Goal: Check status: Check status

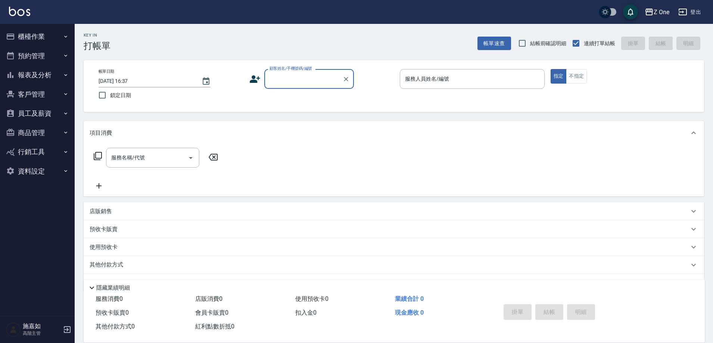
click at [69, 76] on button "報表及分析" at bounding box center [37, 74] width 69 height 19
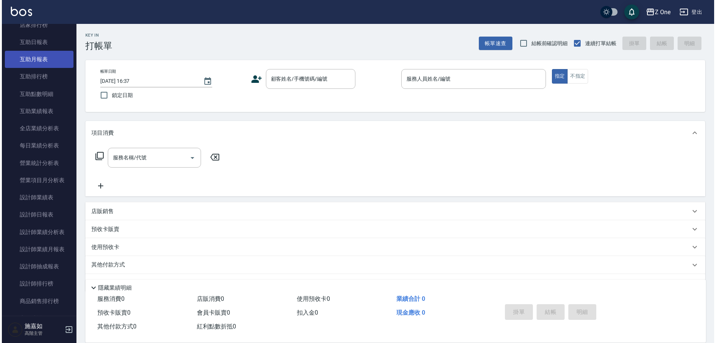
scroll to position [187, 0]
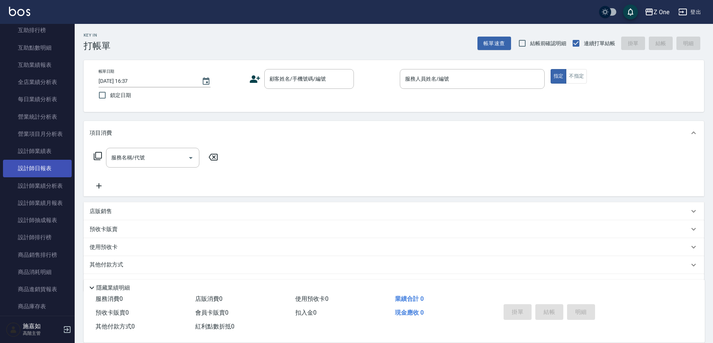
click at [43, 168] on link "設計師日報表" at bounding box center [37, 168] width 69 height 17
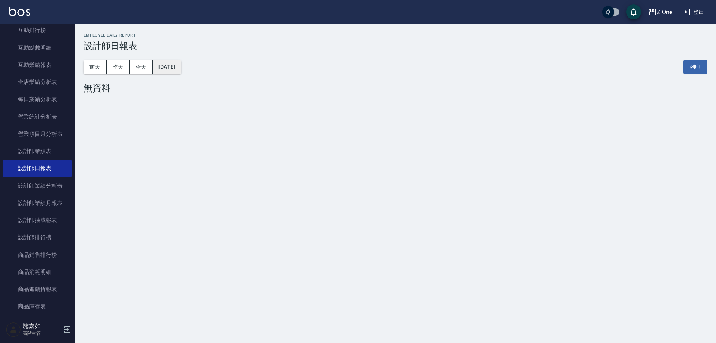
click at [179, 69] on button "[DATE]" at bounding box center [167, 67] width 28 height 14
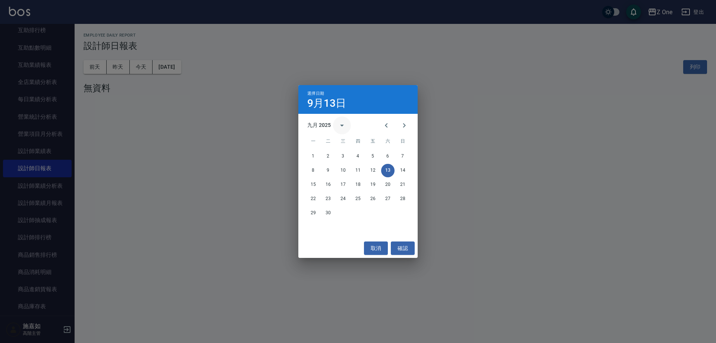
click at [344, 125] on icon "calendar view is open, switch to year view" at bounding box center [342, 125] width 9 height 9
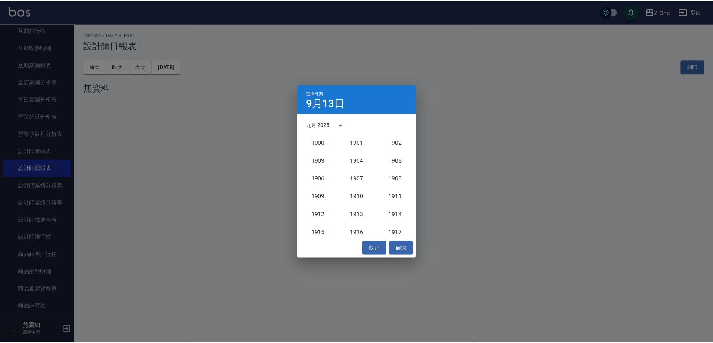
scroll to position [691, 0]
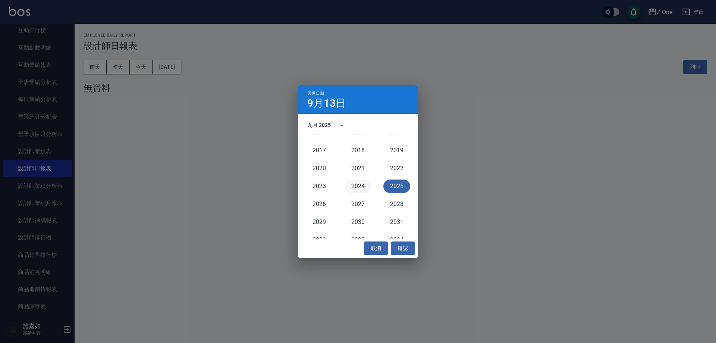
click at [355, 184] on button "2024" at bounding box center [358, 185] width 27 height 13
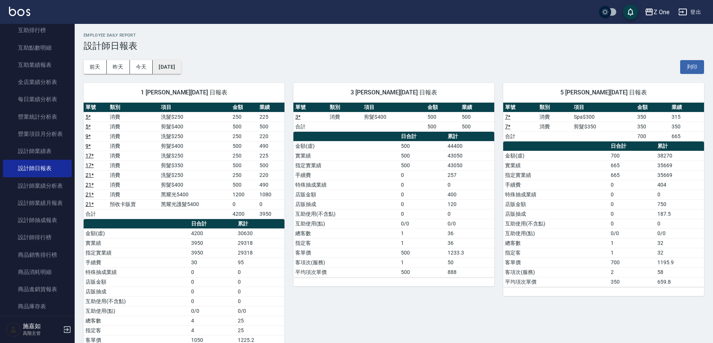
click at [181, 66] on button "[DATE]" at bounding box center [167, 67] width 28 height 14
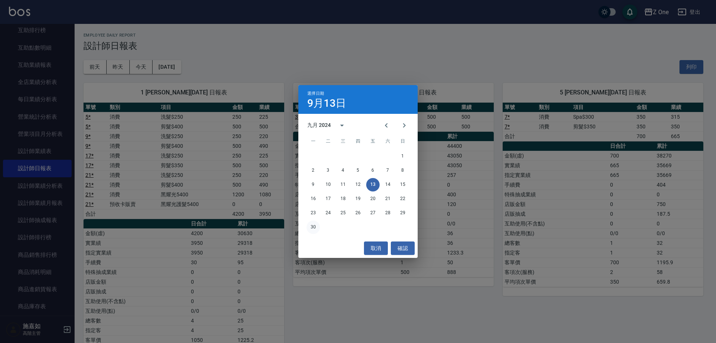
click at [310, 224] on button "30" at bounding box center [313, 226] width 13 height 13
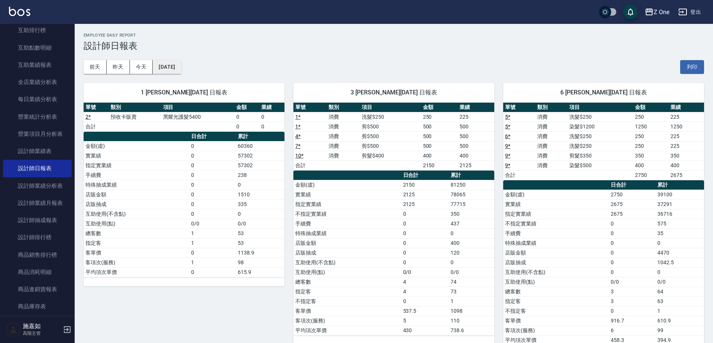
click at [181, 64] on button "[DATE]" at bounding box center [167, 67] width 28 height 14
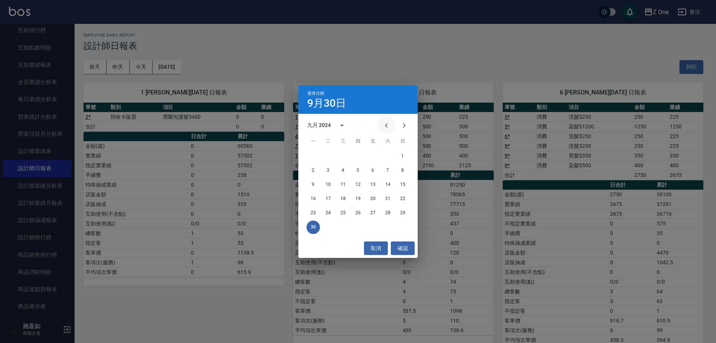
click at [382, 126] on icon "Previous month" at bounding box center [386, 125] width 9 height 9
click at [386, 125] on icon "Previous month" at bounding box center [386, 125] width 3 height 4
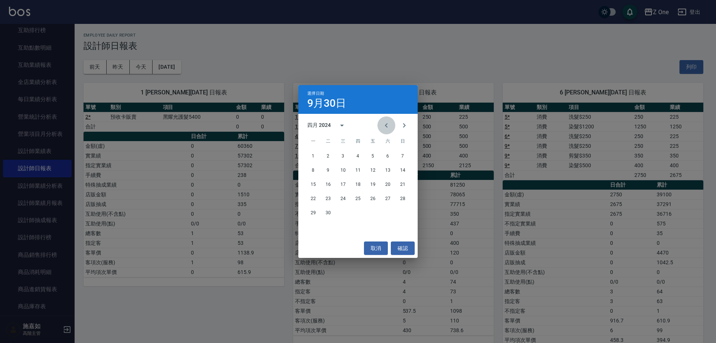
click at [386, 125] on icon "Previous month" at bounding box center [386, 125] width 3 height 4
click at [404, 216] on button "31" at bounding box center [402, 212] width 13 height 13
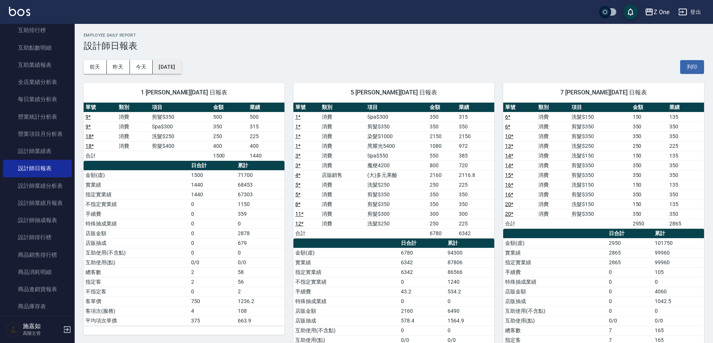
click at [181, 73] on button "[DATE]" at bounding box center [167, 67] width 28 height 14
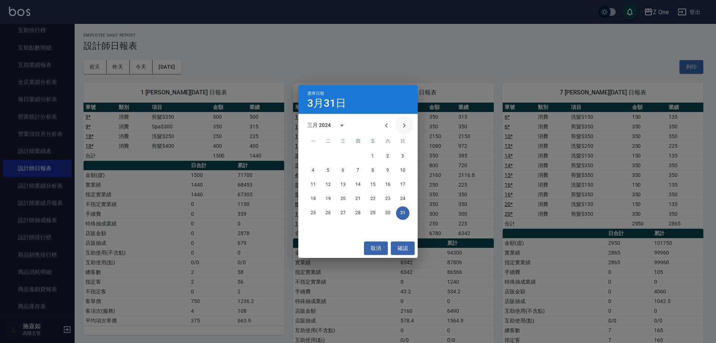
click at [403, 126] on icon "Next month" at bounding box center [404, 125] width 9 height 9
click at [329, 212] on button "30" at bounding box center [328, 212] width 13 height 13
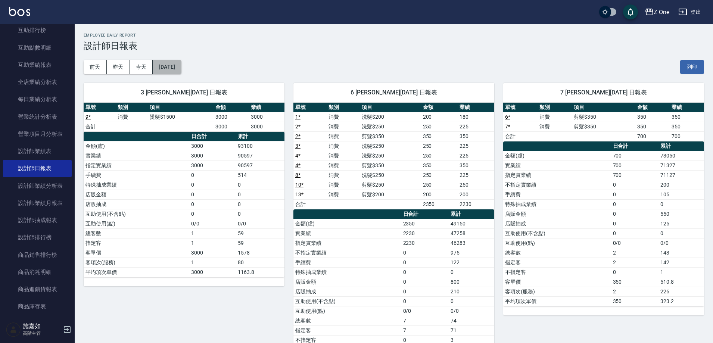
click at [181, 71] on button "[DATE]" at bounding box center [167, 67] width 28 height 14
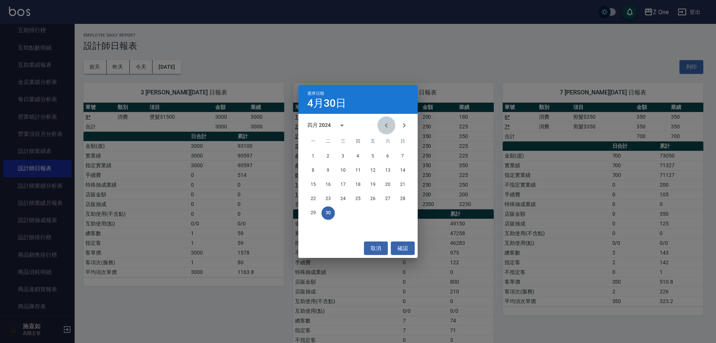
click at [387, 126] on icon "Previous month" at bounding box center [386, 125] width 3 height 4
click at [402, 211] on button "31" at bounding box center [402, 212] width 13 height 13
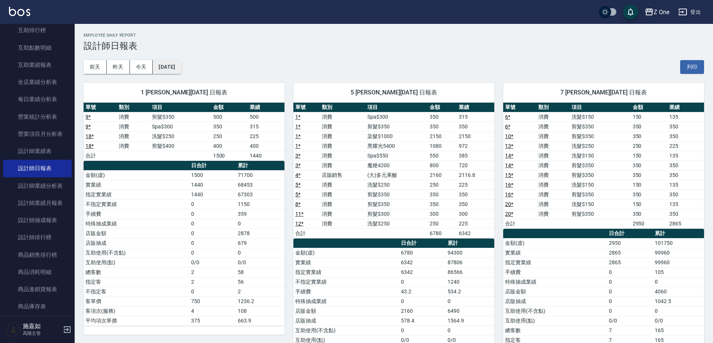
click at [181, 65] on button "[DATE]" at bounding box center [167, 67] width 28 height 14
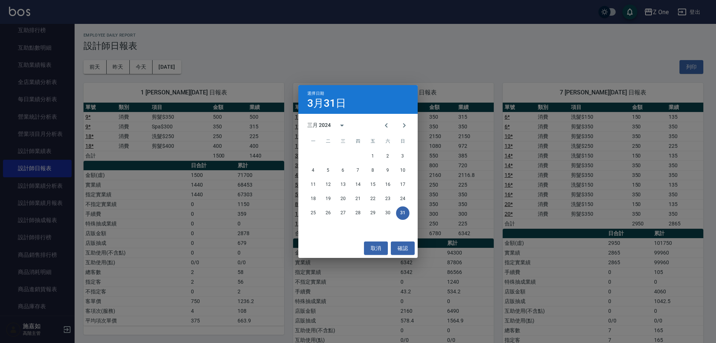
click at [365, 55] on div "選擇日期 [DATE] 三月 2024 一 二 三 四 五 六 日 1 2 3 4 5 6 7 8 9 10 11 12 13 14 15 16 17 18 …" at bounding box center [358, 171] width 716 height 343
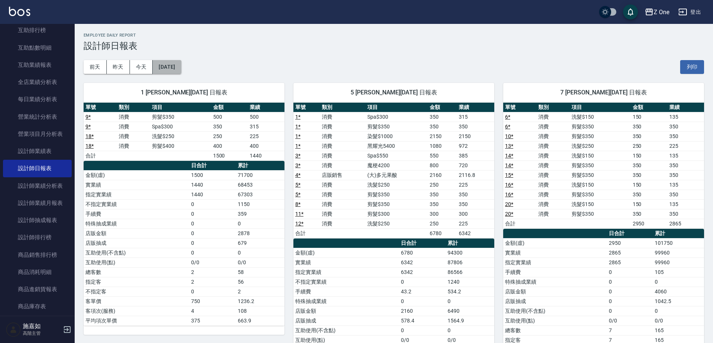
click at [181, 67] on button "[DATE]" at bounding box center [167, 67] width 28 height 14
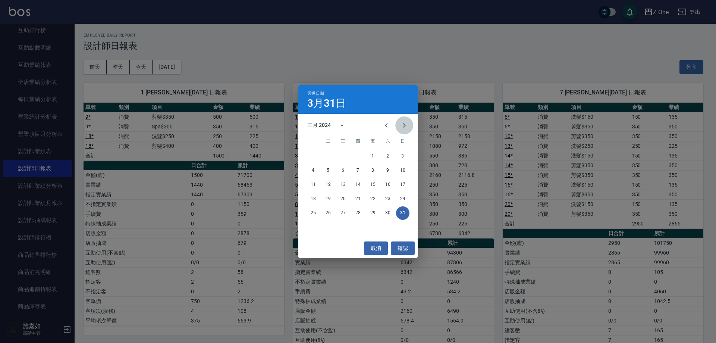
click at [402, 126] on icon "Next month" at bounding box center [404, 125] width 9 height 9
click at [313, 213] on button "29" at bounding box center [313, 212] width 13 height 13
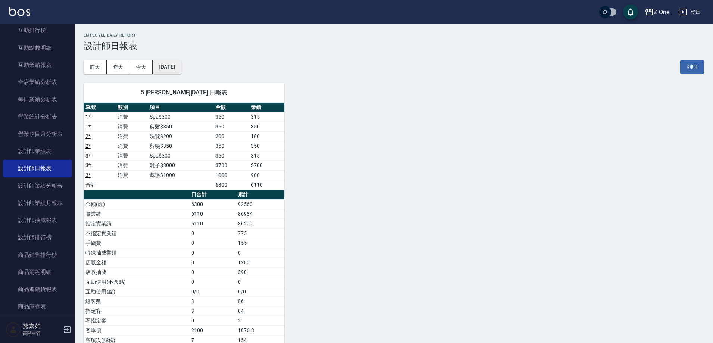
click at [181, 63] on button "[DATE]" at bounding box center [167, 67] width 28 height 14
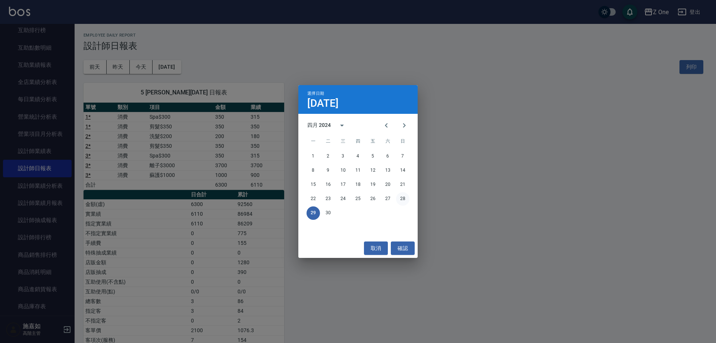
click at [402, 200] on button "28" at bounding box center [402, 198] width 13 height 13
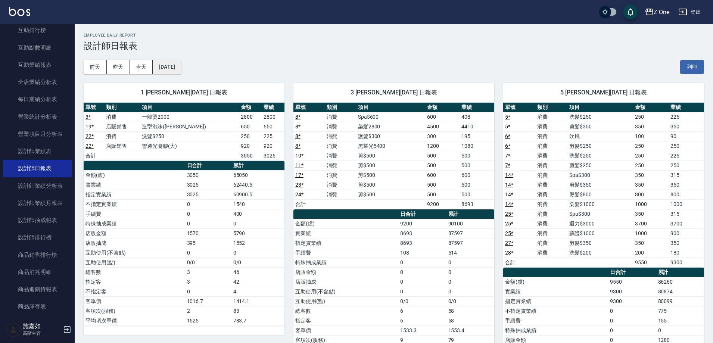
click at [181, 70] on button "[DATE]" at bounding box center [167, 67] width 28 height 14
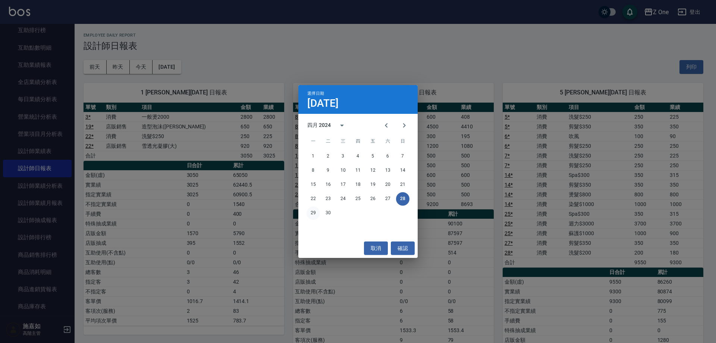
click at [313, 214] on button "29" at bounding box center [313, 212] width 13 height 13
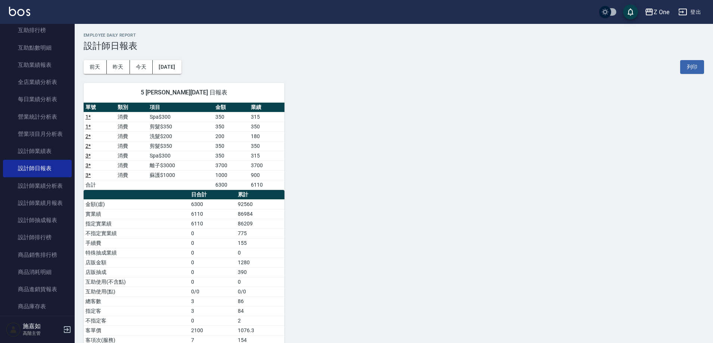
click at [183, 60] on div "[DATE] [DATE] [DATE] [DATE] 列印" at bounding box center [394, 67] width 620 height 32
click at [178, 66] on button "[DATE]" at bounding box center [167, 67] width 28 height 14
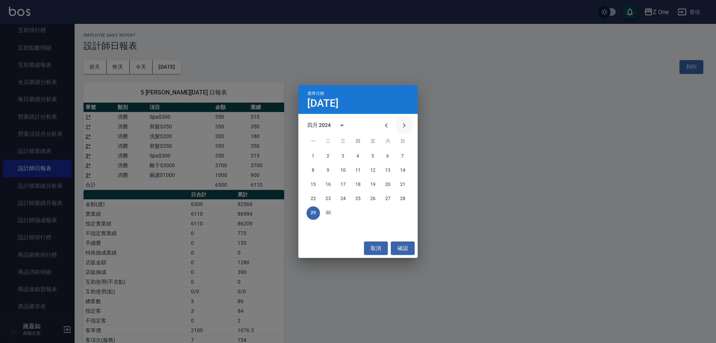
click at [406, 128] on icon "Next month" at bounding box center [404, 125] width 9 height 9
click at [374, 210] on button "31" at bounding box center [372, 212] width 13 height 13
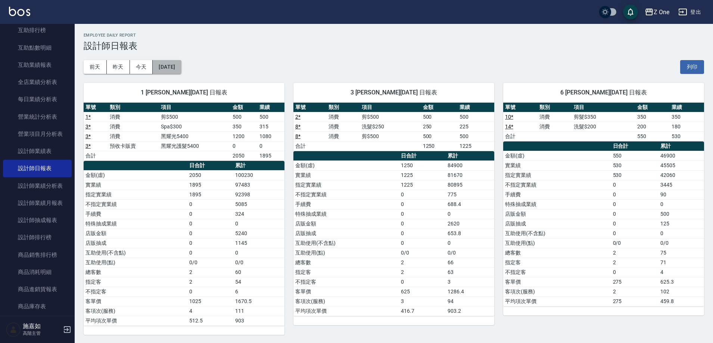
click at [181, 72] on button "[DATE]" at bounding box center [167, 67] width 28 height 14
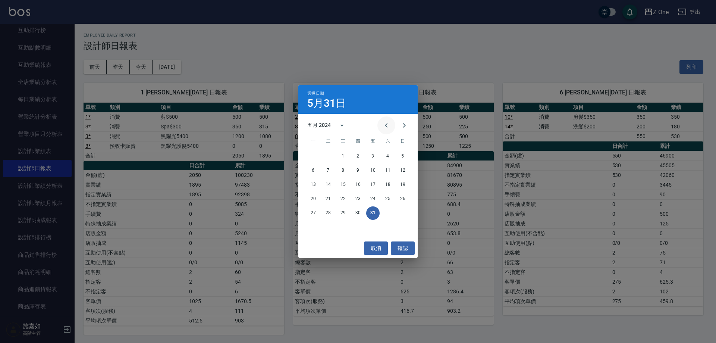
click at [383, 127] on icon "Previous month" at bounding box center [386, 125] width 9 height 9
click at [403, 196] on button "28" at bounding box center [402, 198] width 13 height 13
